Goal: Task Accomplishment & Management: Use online tool/utility

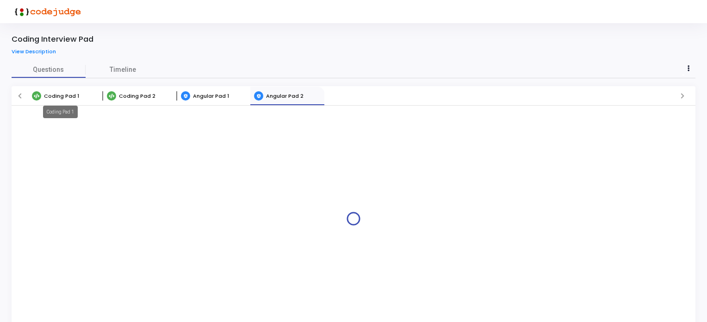
click at [56, 92] on span "Coding Pad 1" at bounding box center [61, 95] width 35 height 7
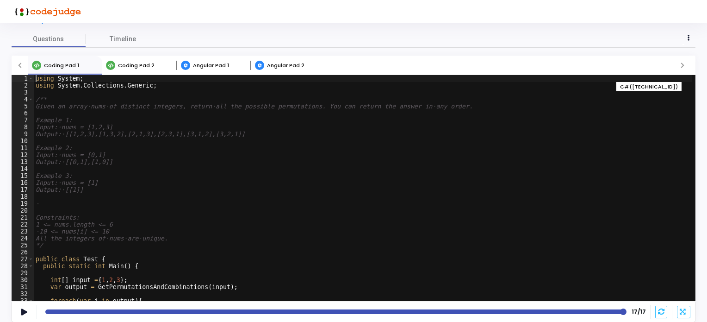
drag, startPoint x: 33, startPoint y: 106, endPoint x: 46, endPoint y: 163, distance: 58.7
click at [71, 190] on div "using System; 1 2 3 4 5 6 7 8 9 10 11 12 13 14 15 16 17 18 19 20 21 22 23 24 25…" at bounding box center [354, 188] width 684 height 226
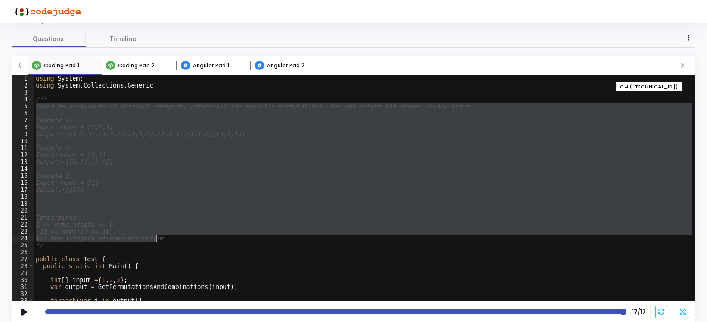
drag, startPoint x: 35, startPoint y: 106, endPoint x: 180, endPoint y: 237, distance: 195.7
click at [180, 237] on div "using System ; using System . Collections . Generic ; /** Given an array · nums…" at bounding box center [363, 195] width 658 height 240
click at [148, 179] on div "using System ; using System . Collections . Generic ; /** Given an array · nums…" at bounding box center [363, 188] width 658 height 226
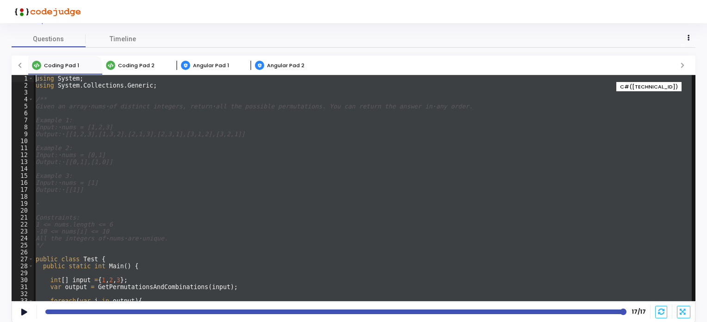
drag, startPoint x: 48, startPoint y: 298, endPoint x: 33, endPoint y: -2, distance: 299.8
click at [33, 0] on html "Coding Interview Pad View Description Questions Timeline Coding Pad 1 Coding Pa…" at bounding box center [353, 130] width 707 height 322
type textarea "using System; using System.Collections.Generic;"
click at [134, 63] on span "Coding Pad 2" at bounding box center [136, 65] width 37 height 7
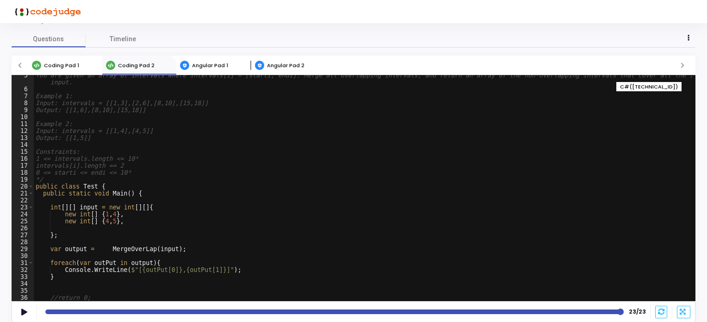
scroll to position [31, 0]
click at [212, 68] on span "Angular Pad 1" at bounding box center [210, 65] width 36 height 7
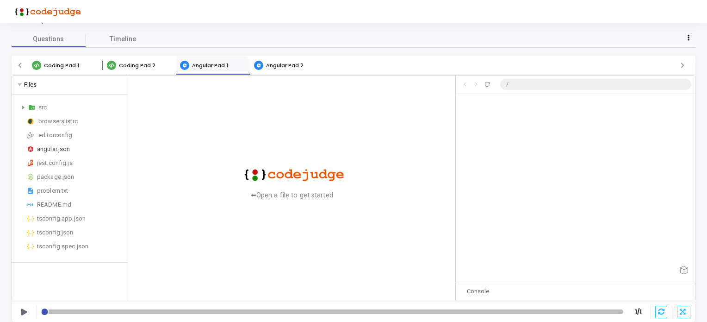
click at [55, 150] on div "angular.json" at bounding box center [80, 148] width 87 height 11
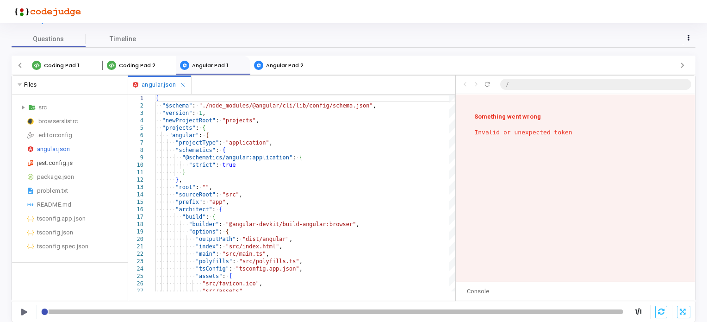
click at [56, 162] on div "jest.config.js" at bounding box center [80, 162] width 87 height 11
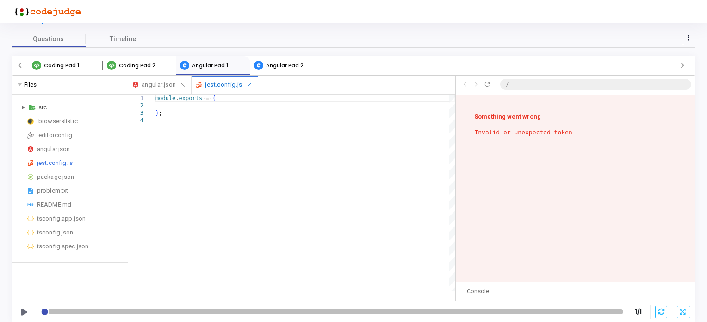
click at [23, 106] on icon at bounding box center [23, 107] width 3 height 4
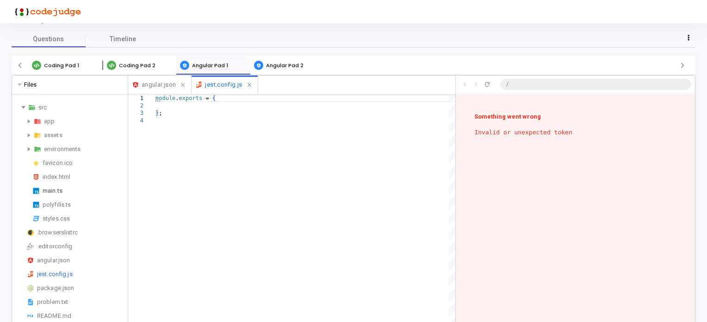
click at [59, 190] on div "main.ts" at bounding box center [83, 190] width 81 height 11
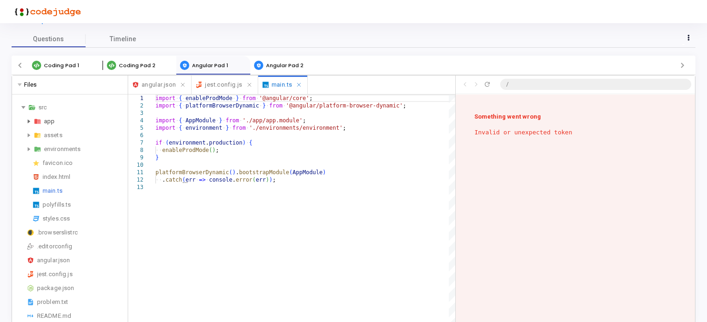
click at [30, 120] on icon at bounding box center [29, 121] width 3 height 4
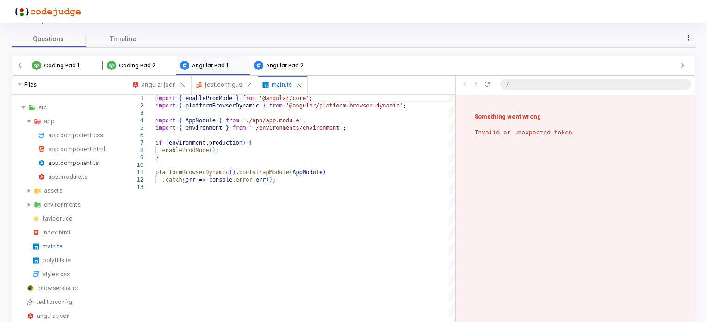
click at [69, 164] on div "app.component.ts" at bounding box center [86, 162] width 76 height 11
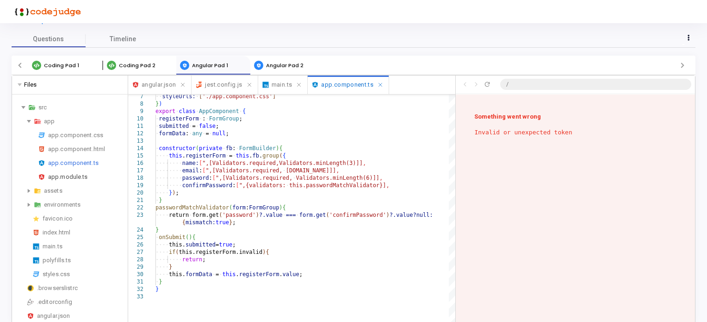
click at [58, 178] on div "app.module.ts" at bounding box center [86, 176] width 76 height 11
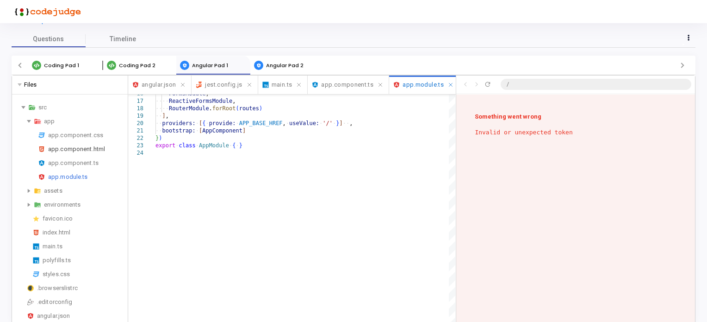
click at [78, 151] on div "app.component.html" at bounding box center [86, 148] width 76 height 11
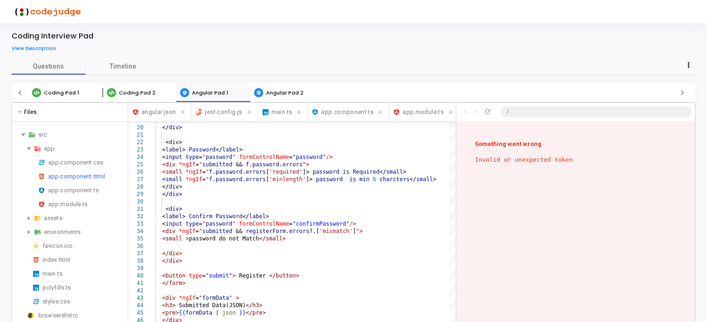
scroll to position [0, 0]
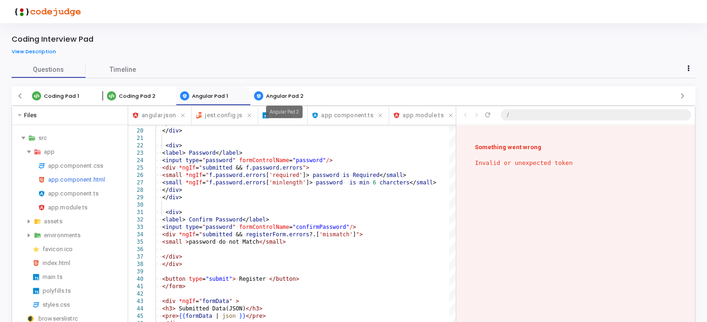
click at [293, 94] on span "Angular Pad 2" at bounding box center [284, 95] width 37 height 7
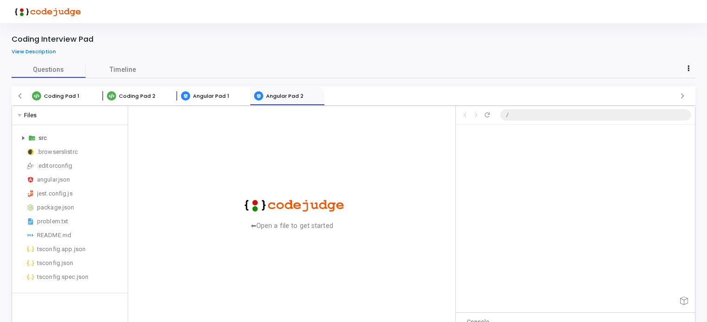
click at [22, 136] on icon at bounding box center [23, 138] width 3 height 4
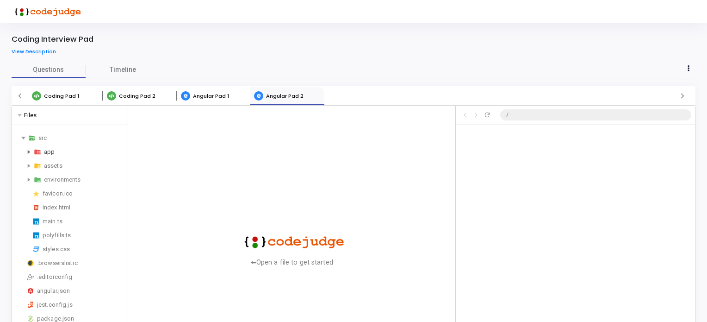
click at [30, 152] on icon at bounding box center [29, 152] width 3 height 4
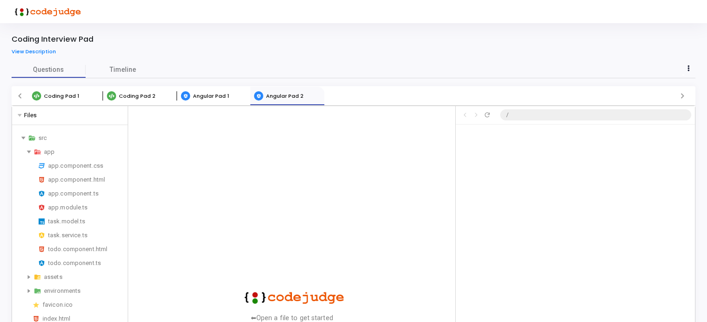
scroll to position [430, 0]
